Goal: Check status: Check status

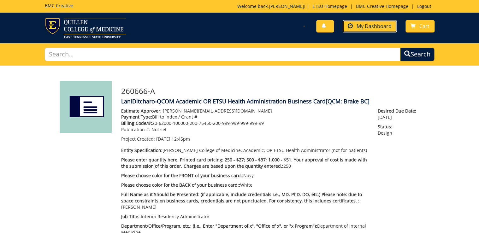
click at [379, 28] on span "My Dashboard" at bounding box center [374, 26] width 35 height 7
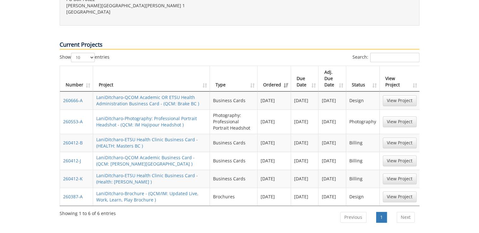
scroll to position [253, 0]
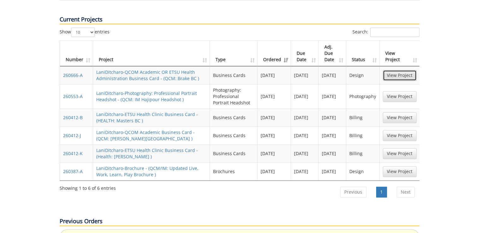
click at [402, 70] on link "View Project" at bounding box center [400, 75] width 34 height 11
click at [399, 166] on link "View Project" at bounding box center [400, 171] width 34 height 11
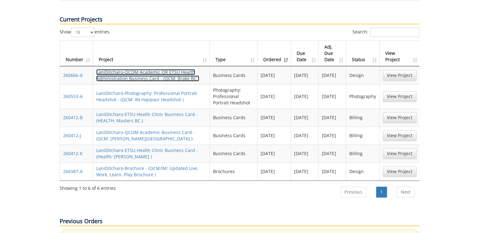
click at [178, 69] on link "LaniDitcharo-QCOM Academic OR ETSU Health Administration Business Card - (QCM: …" at bounding box center [147, 75] width 103 height 12
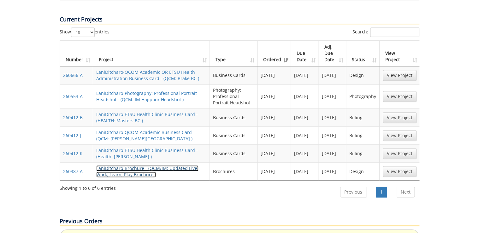
click at [143, 166] on link "LaniDitcharo-Brochure - (QCM/IM: Updated Live, Work, Learn, Play Brochure )" at bounding box center [147, 172] width 102 height 12
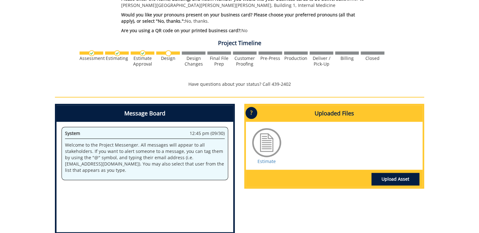
scroll to position [354, 0]
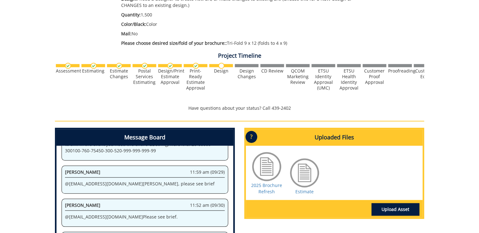
scroll to position [253, 0]
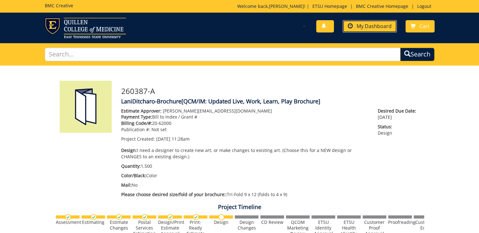
click at [364, 26] on span "My Dashboard" at bounding box center [374, 26] width 35 height 7
